Goal: Task Accomplishment & Management: Manage account settings

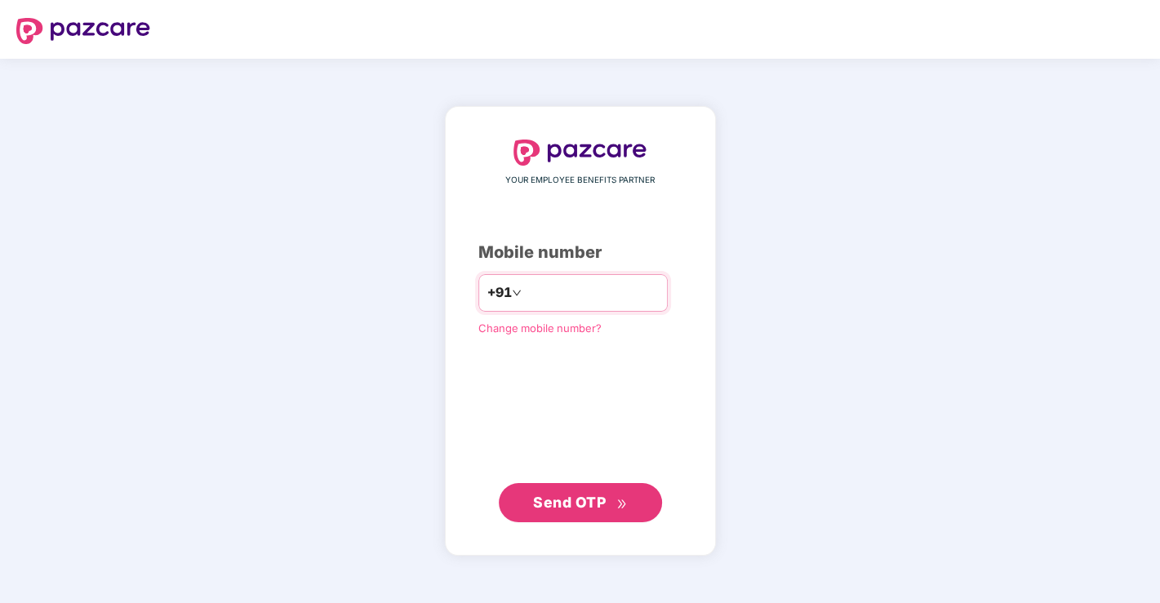
type input "**********"
click at [548, 495] on span "Send OTP" at bounding box center [569, 501] width 73 height 17
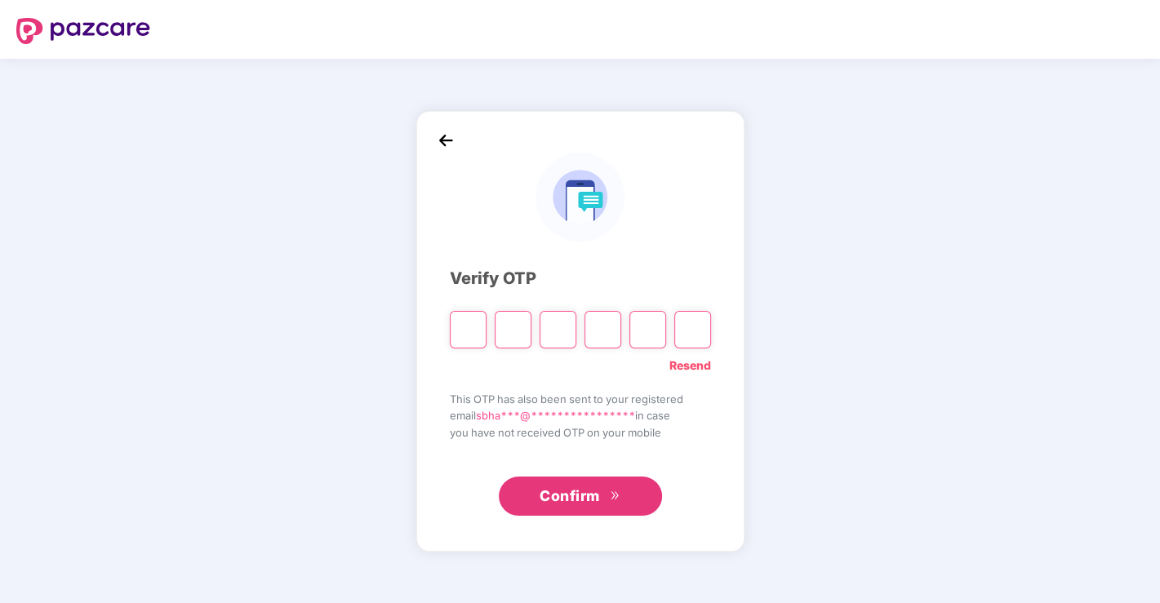
paste input "*"
type input "*"
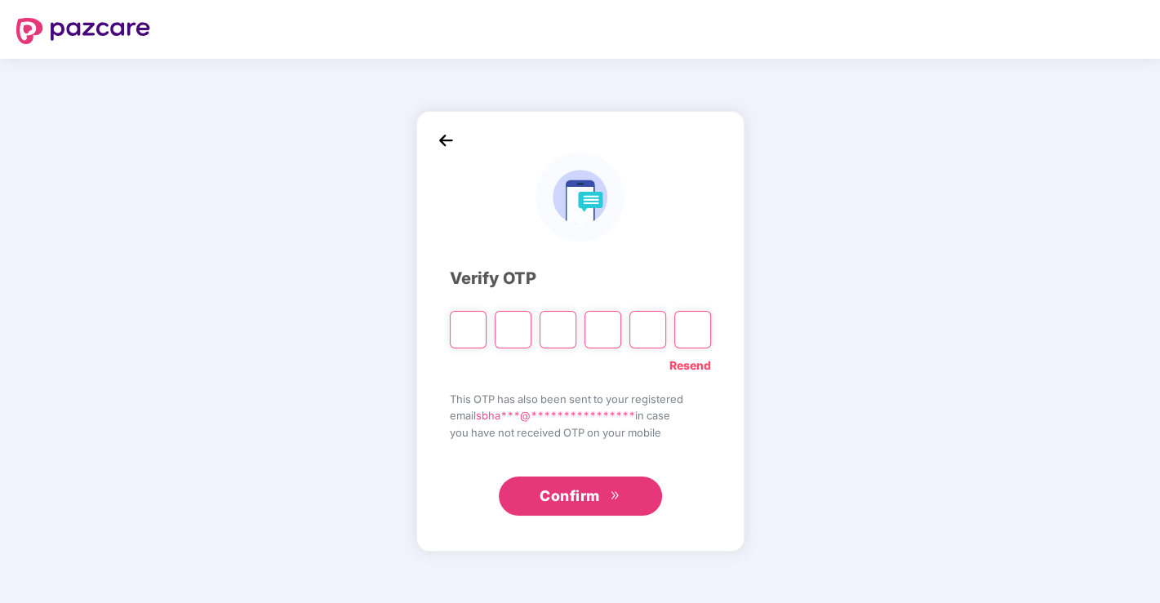
type input "*"
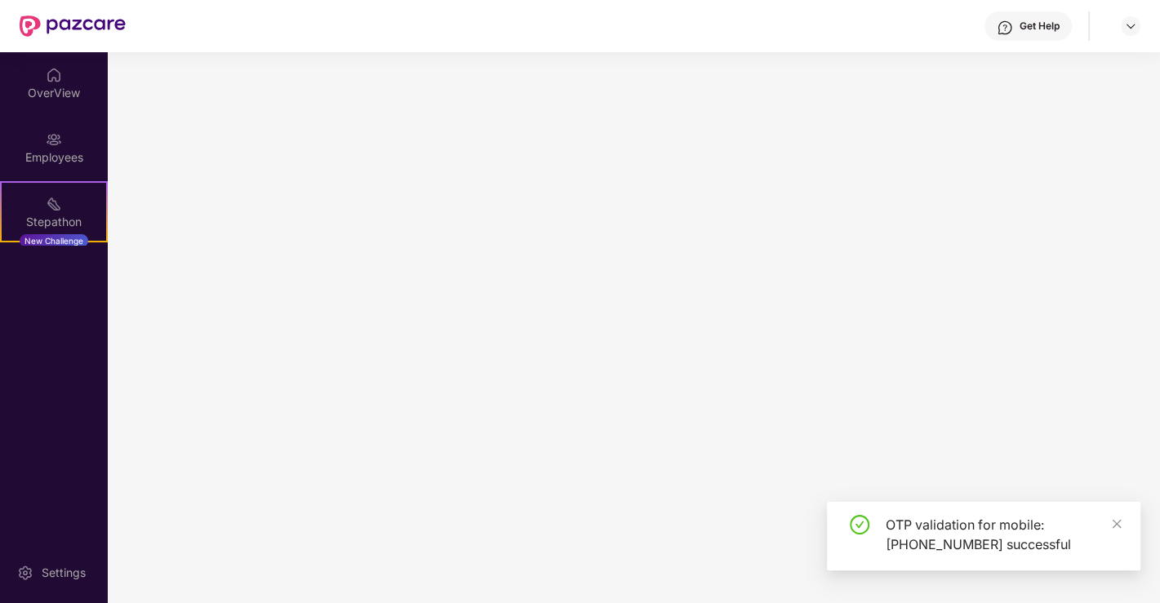
click at [597, 482] on main at bounding box center [634, 327] width 1052 height 551
